Goal: Transaction & Acquisition: Book appointment/travel/reservation

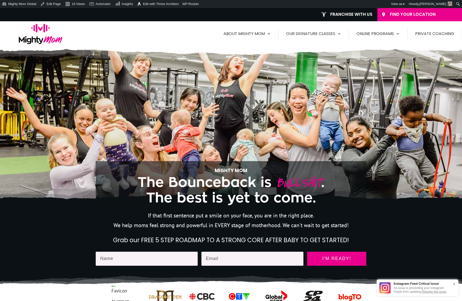
click at [163, 103] on div "Mighty Mom The Bounceback is BULLSHIT . The best is yet to come." at bounding box center [231, 129] width 270 height 140
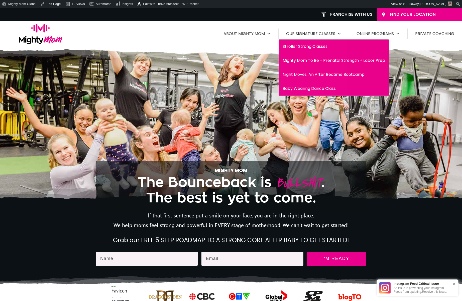
click at [307, 75] on span "Night Moves: An After Bedtime Bootcamp" at bounding box center [333, 75] width 102 height 8
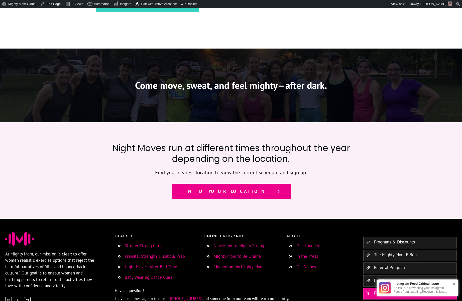
scroll to position [390, 0]
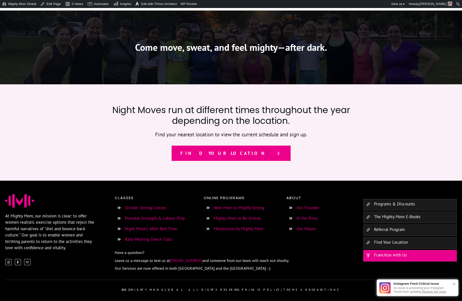
click at [222, 159] on link "Find your location" at bounding box center [230, 154] width 119 height 16
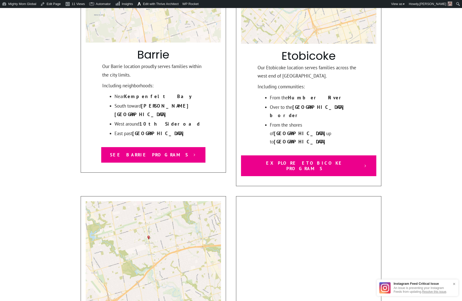
scroll to position [261, 0]
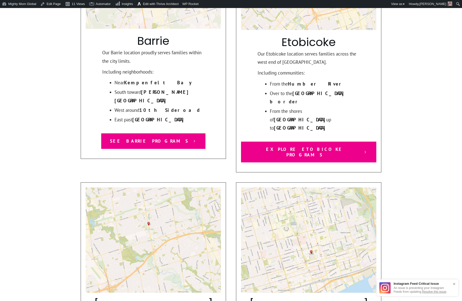
click at [153, 133] on link "See Barrie Programs" at bounding box center [153, 141] width 104 height 16
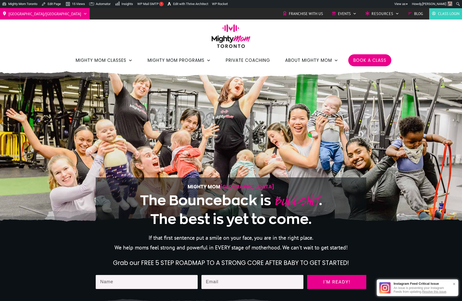
click at [373, 54] on li "Book a Class" at bounding box center [369, 60] width 43 height 12
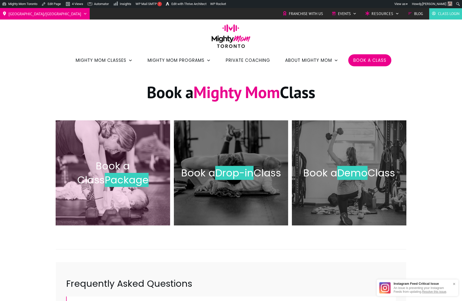
click at [111, 169] on span "Book a Class" at bounding box center [103, 173] width 53 height 28
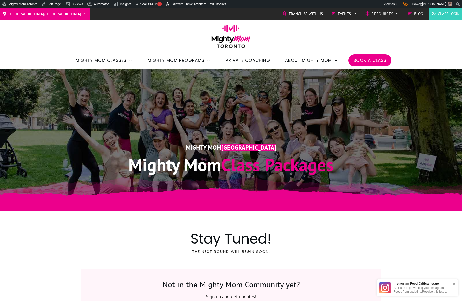
click at [363, 62] on span "Book a Class" at bounding box center [369, 60] width 33 height 9
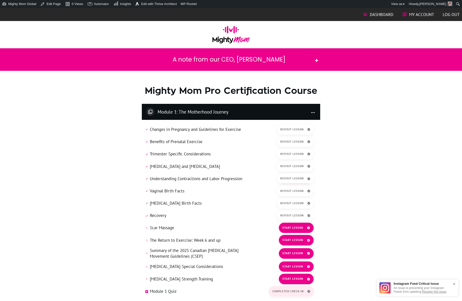
click at [295, 229] on span "Start lesson" at bounding box center [292, 227] width 21 height 3
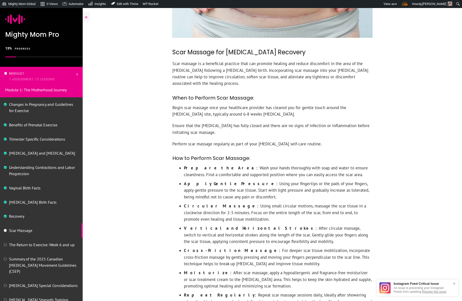
scroll to position [268, 0]
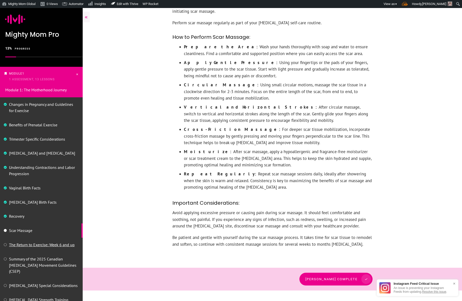
click at [44, 246] on link "The Return to Exercise: Week 6 and up" at bounding box center [42, 244] width 66 height 5
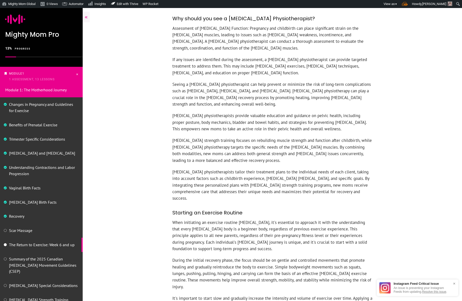
scroll to position [918, 0]
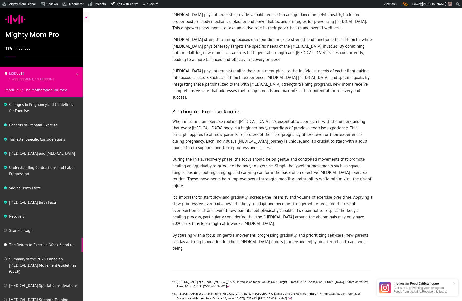
click at [29, 262] on p "Summary of the 2025 Canadian [MEDICAL_DATA] Movement Guidelines (CSEP)" at bounding box center [44, 265] width 70 height 19
click at [31, 260] on link "Summary of the 2025 Canadian [MEDICAL_DATA] Movement Guidelines (CSEP)" at bounding box center [42, 266] width 67 height 18
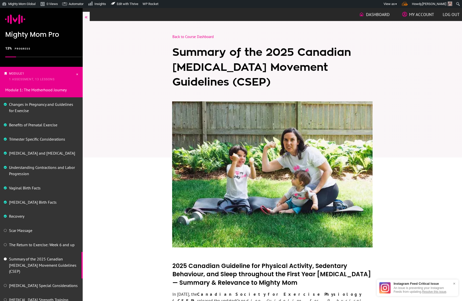
click at [377, 19] on li "Dashboard" at bounding box center [374, 15] width 36 height 10
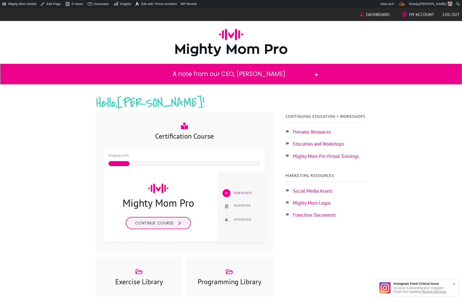
click at [202, 75] on h2 "A note from our CEO, Jess" at bounding box center [229, 74] width 166 height 10
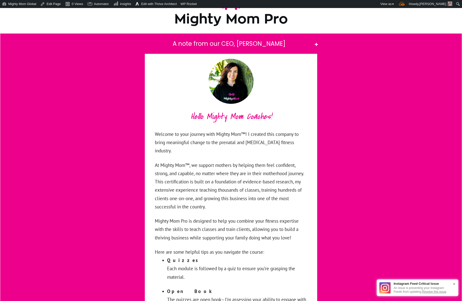
scroll to position [25, 0]
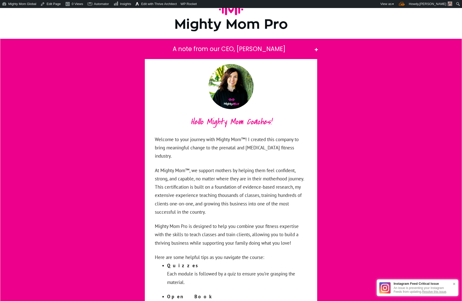
click at [217, 48] on h2 "A note from our CEO, Jess" at bounding box center [229, 49] width 166 height 10
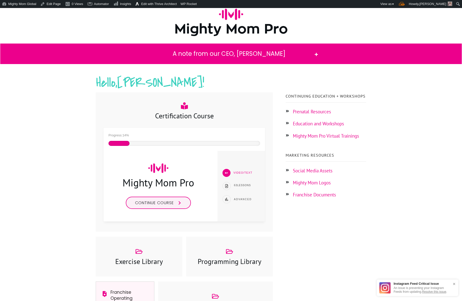
scroll to position [1, 0]
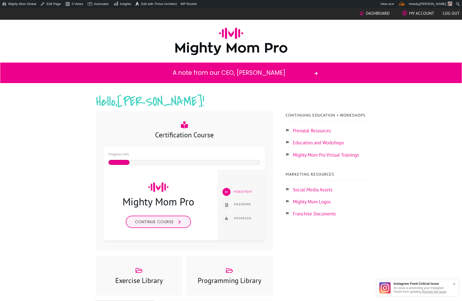
click at [235, 103] on h2 "Hello, Michelle !" at bounding box center [231, 105] width 270 height 23
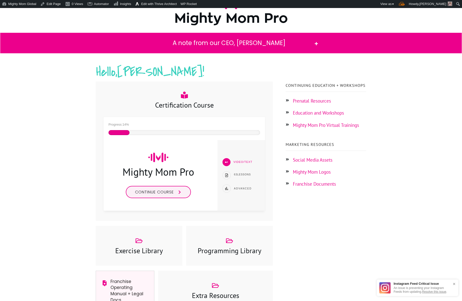
scroll to position [0, 0]
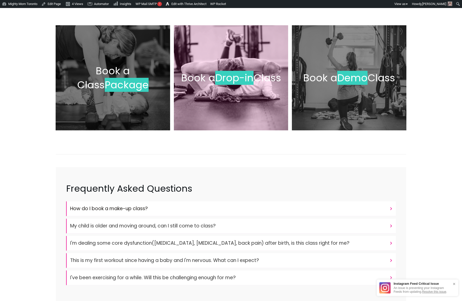
scroll to position [134, 0]
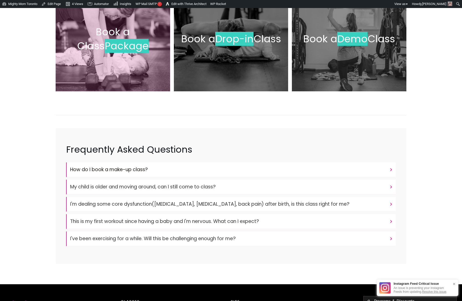
click at [129, 74] on div "Book a Class Package" at bounding box center [113, 38] width 104 height 95
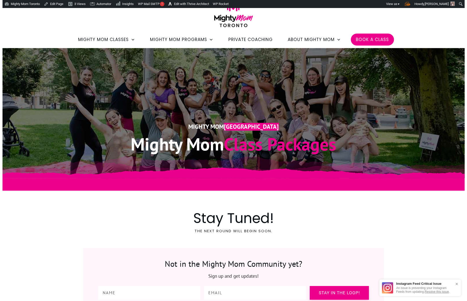
scroll to position [10, 0]
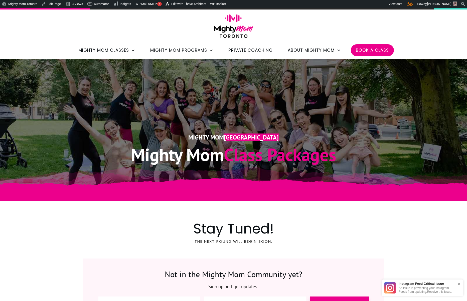
scroll to position [10, 0]
click at [413, 5] on span "Toolbar" at bounding box center [410, 4] width 6 height 4
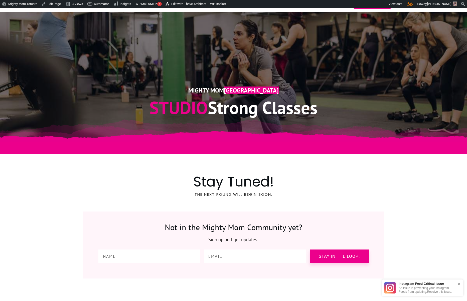
scroll to position [37, 0]
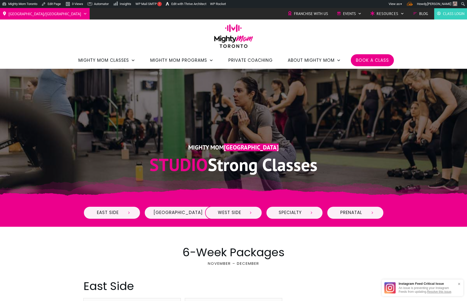
click at [232, 39] on img at bounding box center [234, 37] width 44 height 27
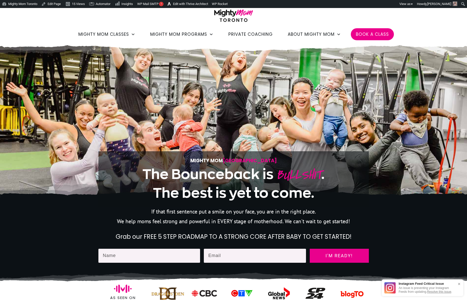
scroll to position [29, 0]
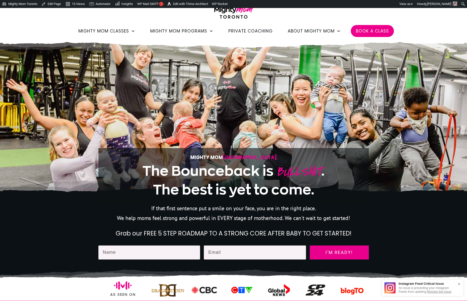
click at [255, 30] on span "Private Coaching" at bounding box center [250, 31] width 44 height 9
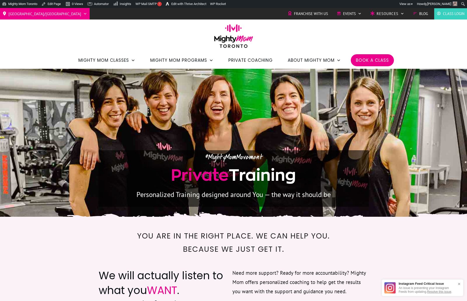
click at [225, 37] on img at bounding box center [234, 37] width 44 height 27
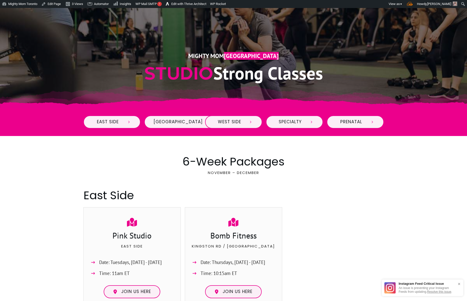
scroll to position [86, 0]
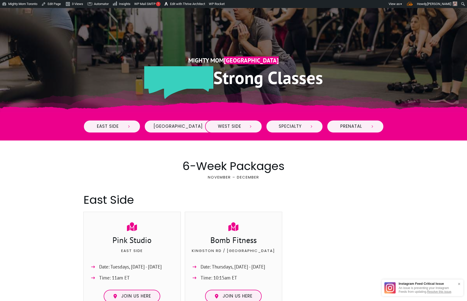
scroll to position [86, 0]
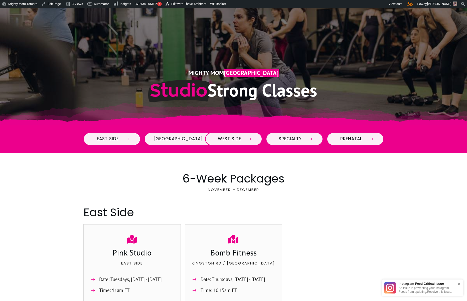
scroll to position [75, 0]
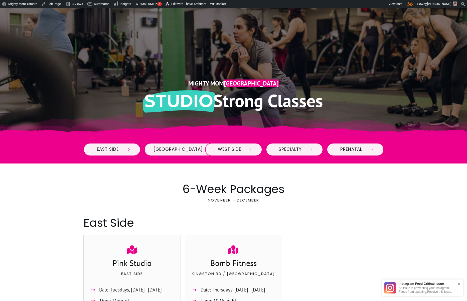
scroll to position [63, 0]
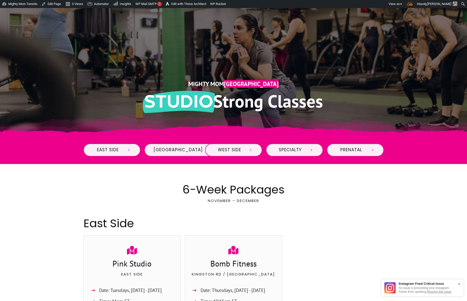
drag, startPoint x: 133, startPoint y: 105, endPoint x: 102, endPoint y: 111, distance: 31.8
click at [103, 111] on h1 "Studio Strong Classes" at bounding box center [234, 102] width 290 height 24
click at [102, 111] on h1 "Studio Strong Classes" at bounding box center [234, 102] width 290 height 24
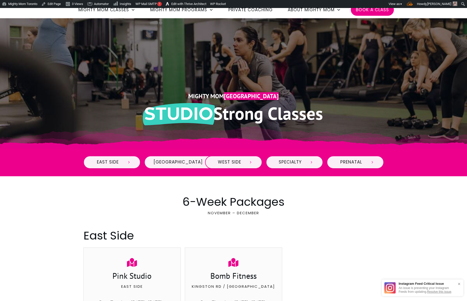
scroll to position [20, 0]
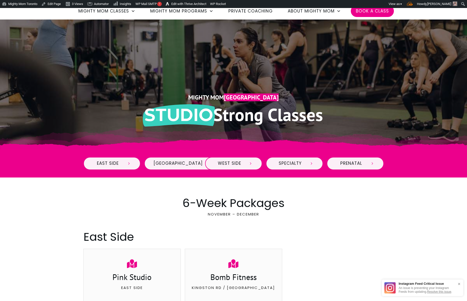
scroll to position [52, 0]
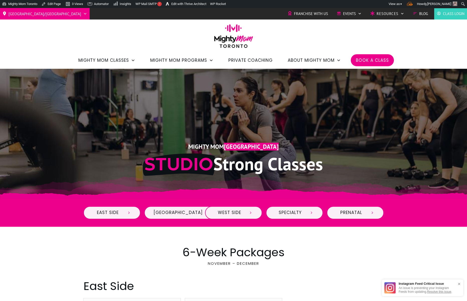
click at [130, 137] on div at bounding box center [233, 158] width 300 height 45
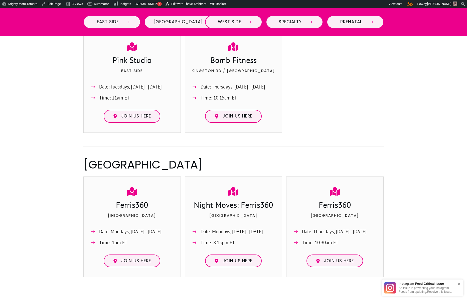
scroll to position [213, 0]
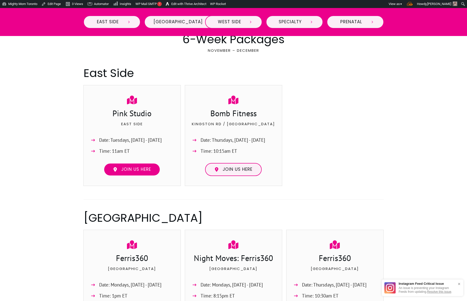
click at [141, 165] on link "Join us here" at bounding box center [132, 169] width 57 height 13
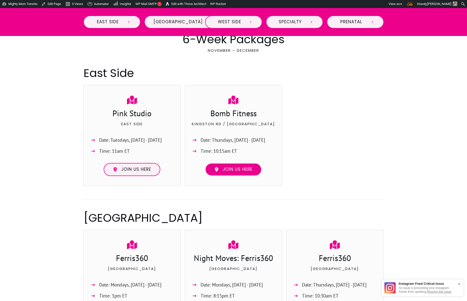
click at [232, 173] on link "Join us here" at bounding box center [233, 169] width 57 height 13
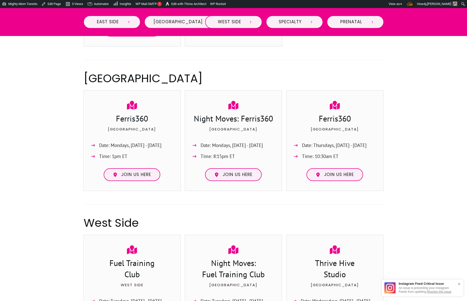
scroll to position [372, 0]
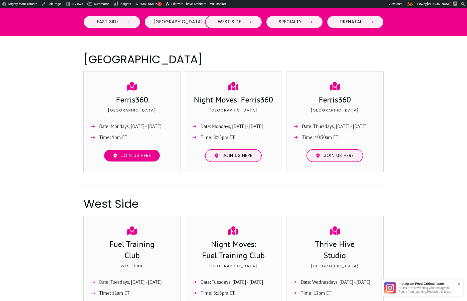
click at [136, 156] on span "Join us here" at bounding box center [136, 156] width 30 height 6
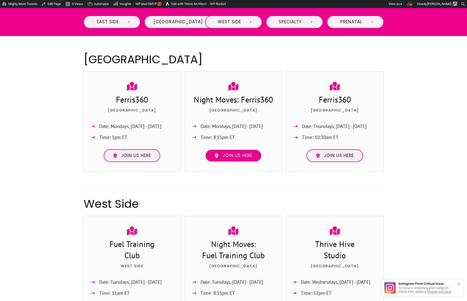
click at [239, 158] on span "Join us here" at bounding box center [238, 156] width 30 height 6
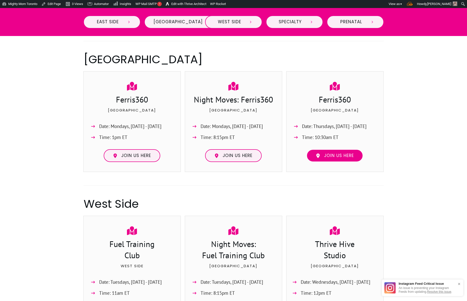
click at [322, 159] on link "Join us here" at bounding box center [334, 155] width 57 height 13
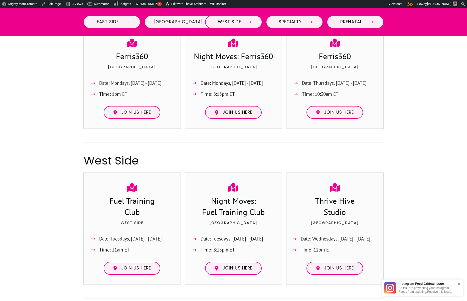
scroll to position [394, 0]
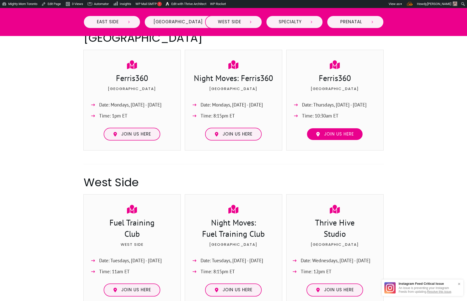
click at [324, 134] on span "Join us here" at bounding box center [339, 135] width 30 height 6
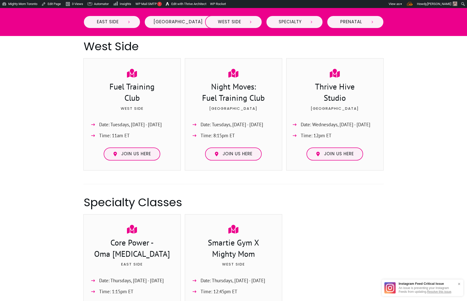
scroll to position [554, 0]
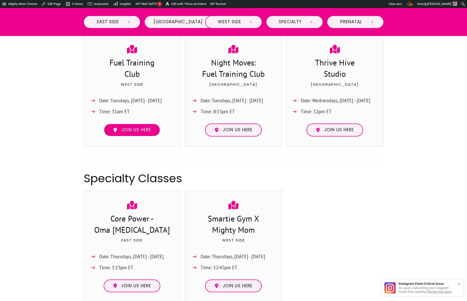
click at [140, 131] on span "Join us here" at bounding box center [136, 130] width 30 height 6
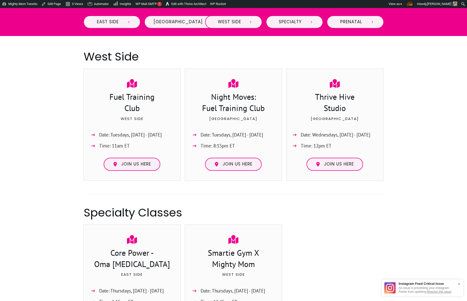
scroll to position [517, 0]
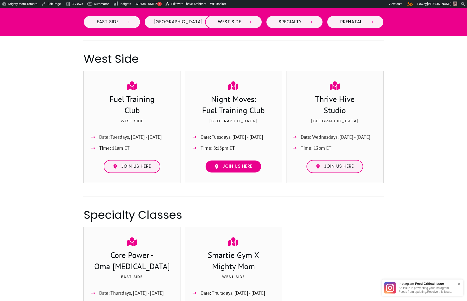
click at [223, 165] on span "Join us here" at bounding box center [238, 167] width 30 height 6
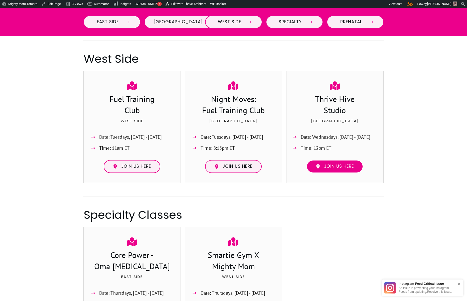
click at [332, 169] on span "Join us here" at bounding box center [339, 167] width 30 height 6
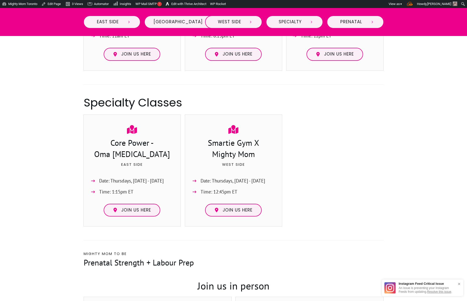
scroll to position [638, 0]
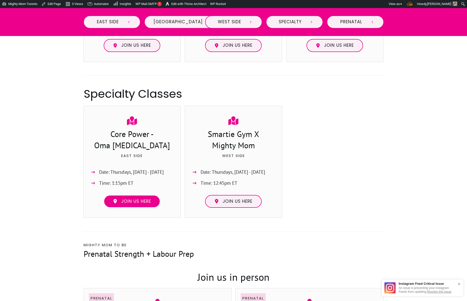
click at [133, 203] on span "Join us here" at bounding box center [136, 202] width 30 height 6
click at [150, 202] on span "Join us here" at bounding box center [136, 202] width 30 height 6
click at [235, 199] on span "Join us here" at bounding box center [238, 202] width 30 height 6
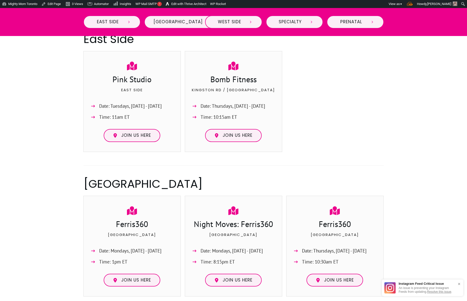
scroll to position [0, 0]
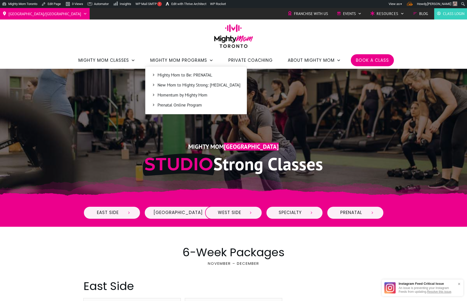
click at [189, 73] on span "Mighty Mom to Be: PRENATAL" at bounding box center [198, 75] width 83 height 7
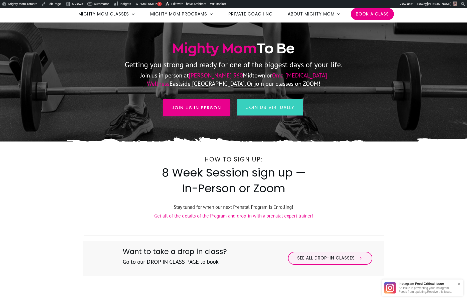
scroll to position [42, 0]
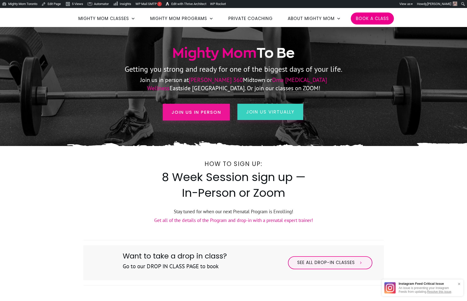
click at [201, 112] on span "Join us in person" at bounding box center [196, 112] width 50 height 7
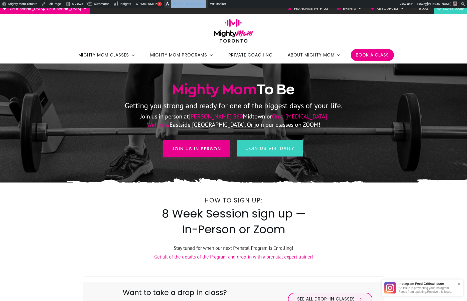
scroll to position [5, 0]
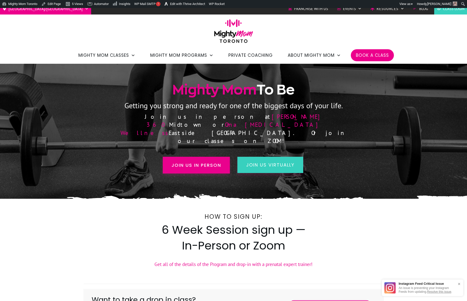
scroll to position [5, 0]
click at [183, 161] on link "Join us in person" at bounding box center [196, 165] width 67 height 17
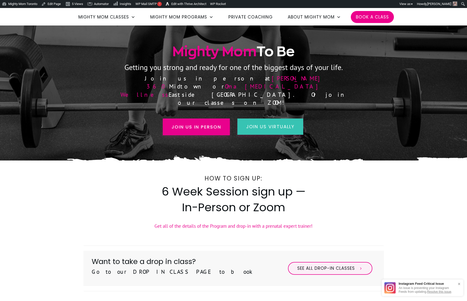
click at [262, 124] on span "join us virtually" at bounding box center [270, 127] width 48 height 6
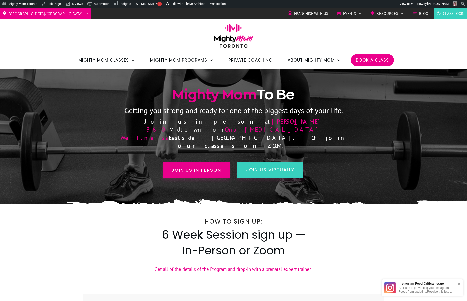
click at [371, 55] on li "Book a Class" at bounding box center [372, 60] width 43 height 12
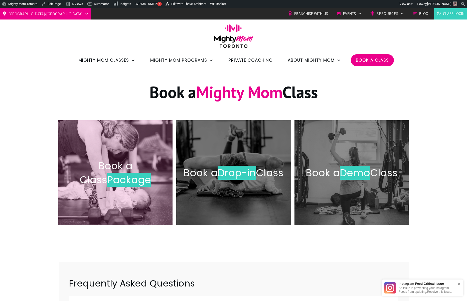
click at [115, 177] on span "Package" at bounding box center [129, 180] width 44 height 14
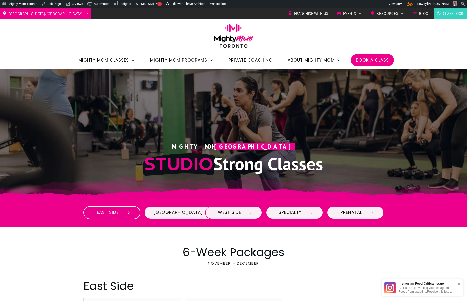
click at [109, 214] on span "East Side" at bounding box center [108, 213] width 30 height 6
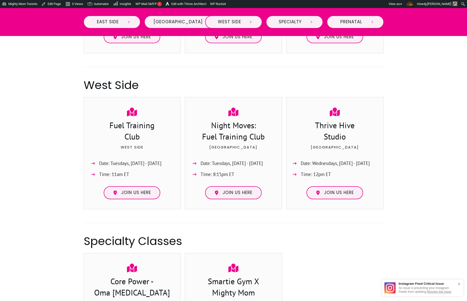
scroll to position [493, 0]
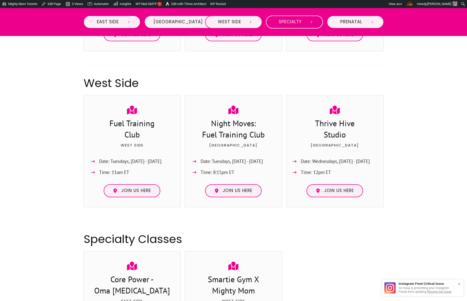
click at [283, 24] on span "Specialty" at bounding box center [290, 22] width 30 height 6
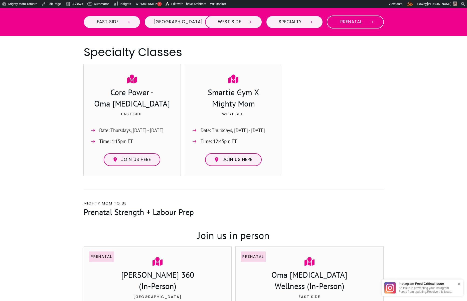
click at [346, 21] on span "Prenatal" at bounding box center [351, 22] width 30 height 6
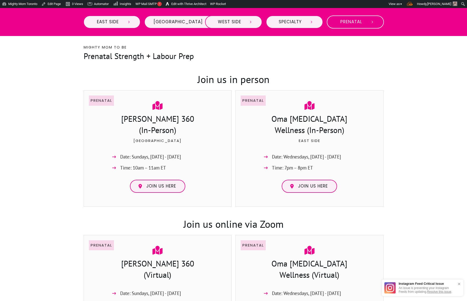
scroll to position [837, 0]
click at [221, 21] on span "West Side" at bounding box center [229, 22] width 30 height 6
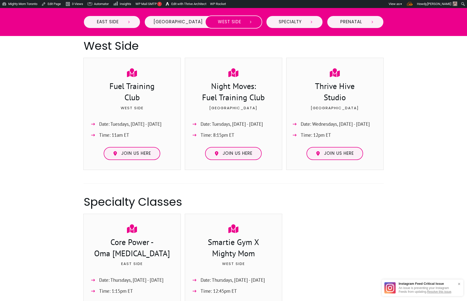
scroll to position [524, 0]
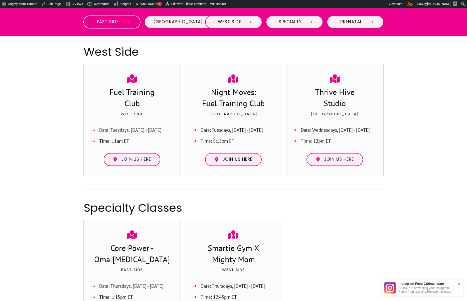
click at [116, 18] on link "East Side" at bounding box center [111, 22] width 57 height 13
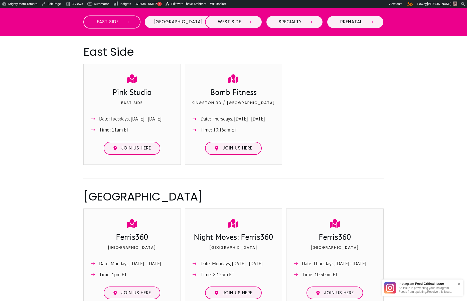
scroll to position [234, 0]
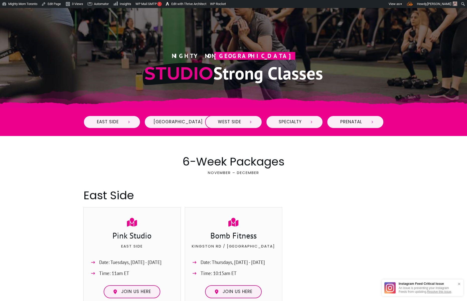
scroll to position [99, 0]
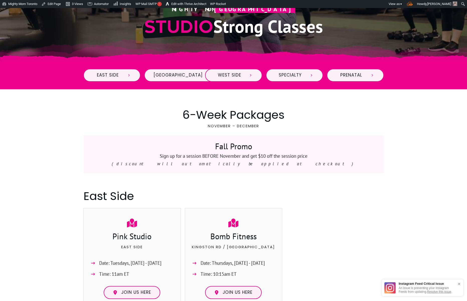
scroll to position [165, 0]
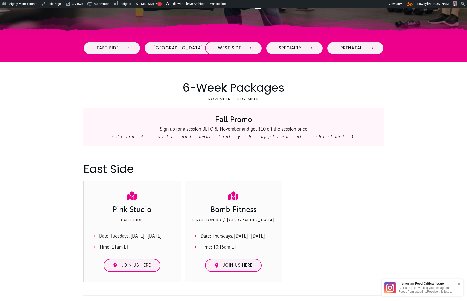
click at [198, 131] on p "Sign up for a session BEFORE November and get $10 off the session price" at bounding box center [234, 129] width 290 height 8
click at [168, 105] on p "November – December" at bounding box center [234, 102] width 300 height 13
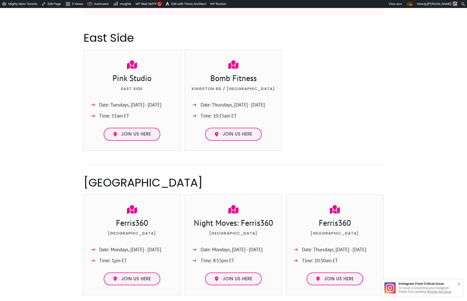
scroll to position [0, 0]
